Goal: Navigation & Orientation: Find specific page/section

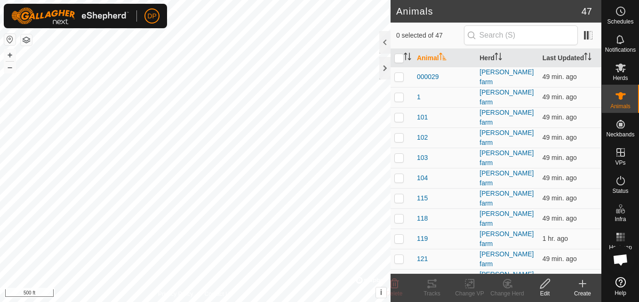
scroll to position [980, 0]
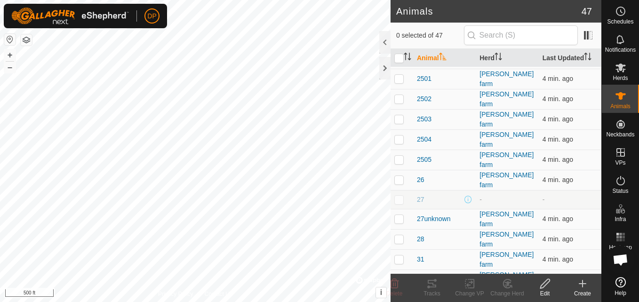
scroll to position [518, 0]
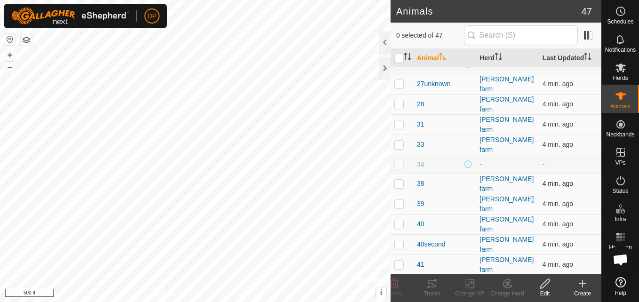
click at [401, 180] on p-checkbox at bounding box center [399, 184] width 9 height 8
click at [430, 287] on icon at bounding box center [432, 284] width 8 height 8
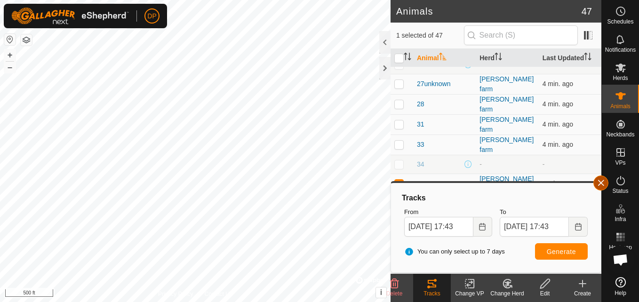
click at [599, 181] on button "button" at bounding box center [601, 183] width 15 height 15
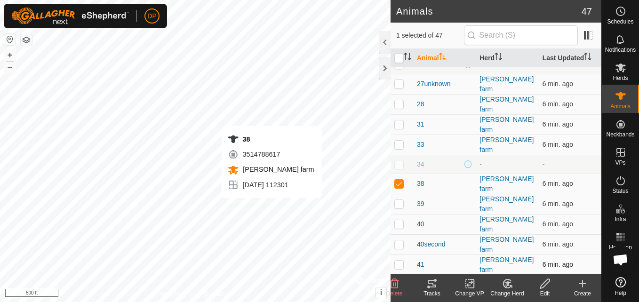
checkbox input "false"
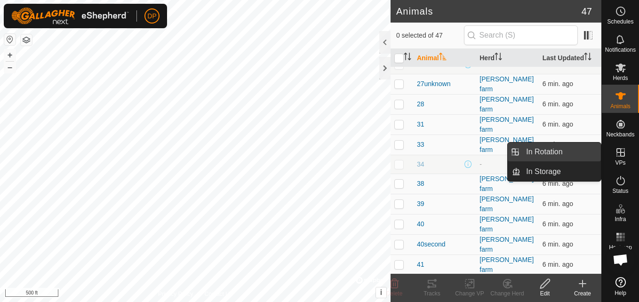
click at [582, 153] on link "In Rotation" at bounding box center [561, 152] width 81 height 19
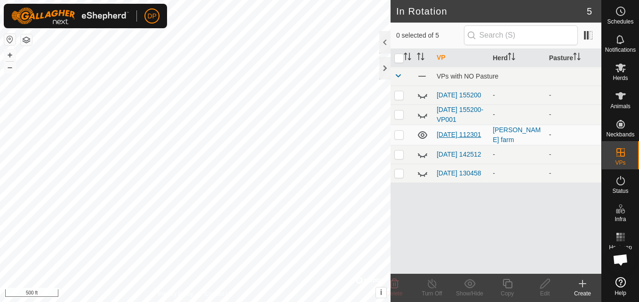
click at [455, 132] on link "[DATE] 112301" at bounding box center [459, 135] width 45 height 8
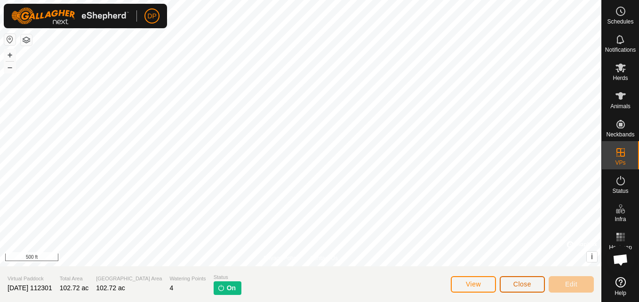
click at [514, 282] on span "Close" at bounding box center [523, 285] width 18 height 8
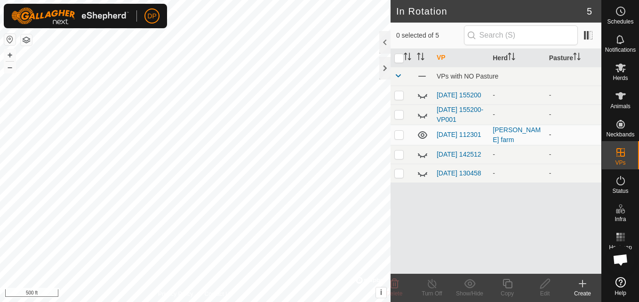
click at [398, 138] on p-checkbox at bounding box center [399, 135] width 9 height 8
checkbox input "false"
click at [505, 138] on div "[PERSON_NAME] farm" at bounding box center [517, 135] width 48 height 20
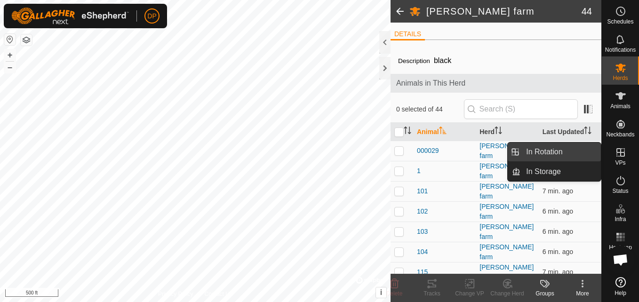
click at [590, 148] on link "In Rotation" at bounding box center [561, 152] width 81 height 19
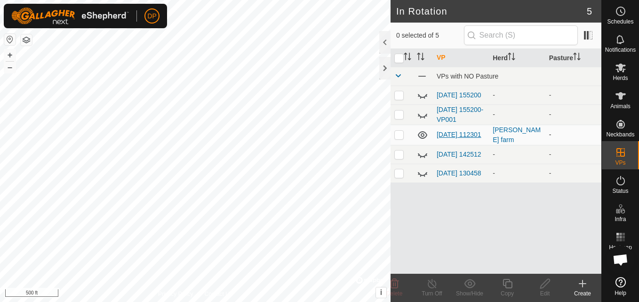
click at [449, 138] on link "[DATE] 112301" at bounding box center [459, 135] width 45 height 8
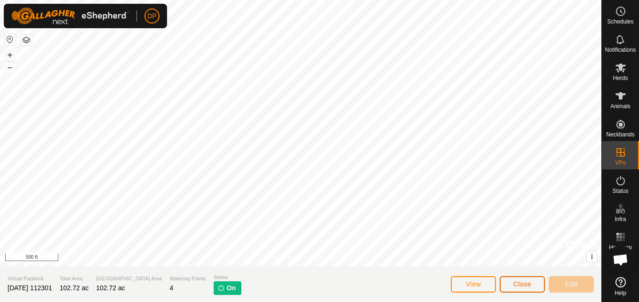
click at [520, 287] on span "Close" at bounding box center [523, 285] width 18 height 8
